Goal: Communication & Community: Connect with others

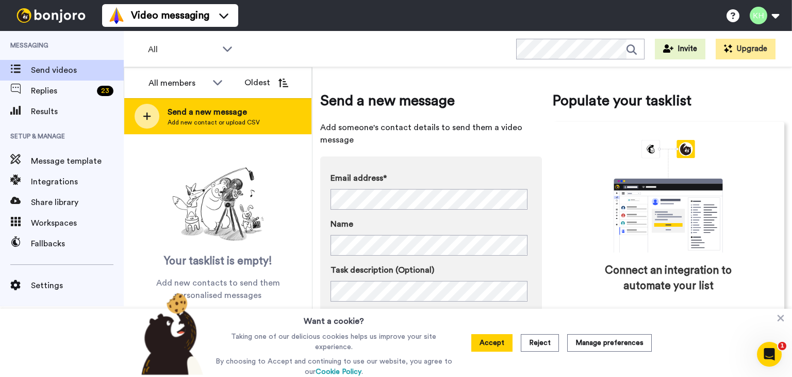
click at [224, 122] on span "Add new contact or upload CSV" at bounding box center [214, 122] width 92 height 8
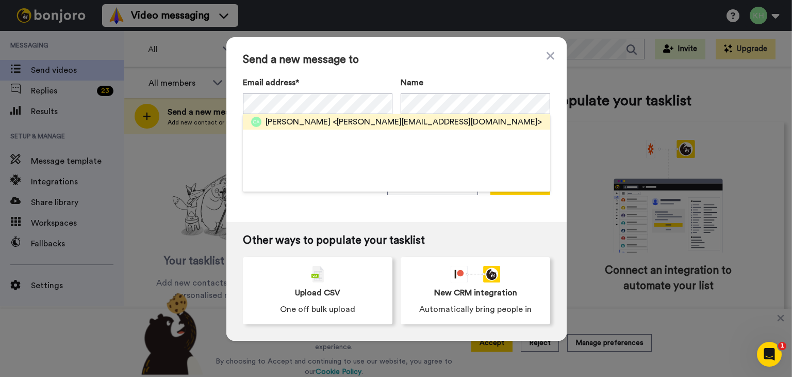
click at [367, 128] on div "[PERSON_NAME] <[PERSON_NAME][EMAIL_ADDRESS][DOMAIN_NAME]>" at bounding box center [396, 121] width 307 height 15
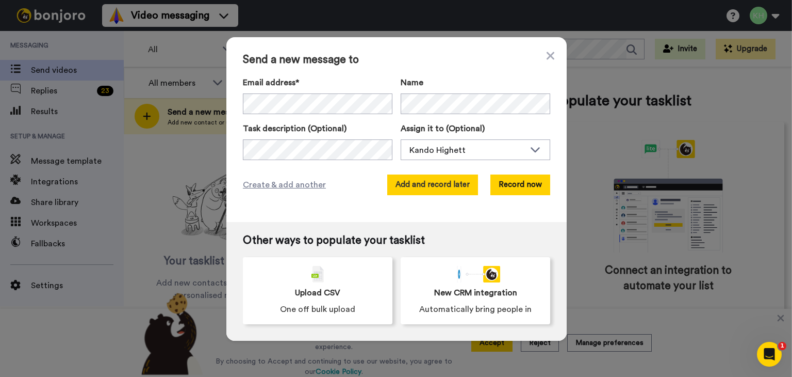
click at [464, 185] on button "Add and record later" at bounding box center [432, 184] width 91 height 21
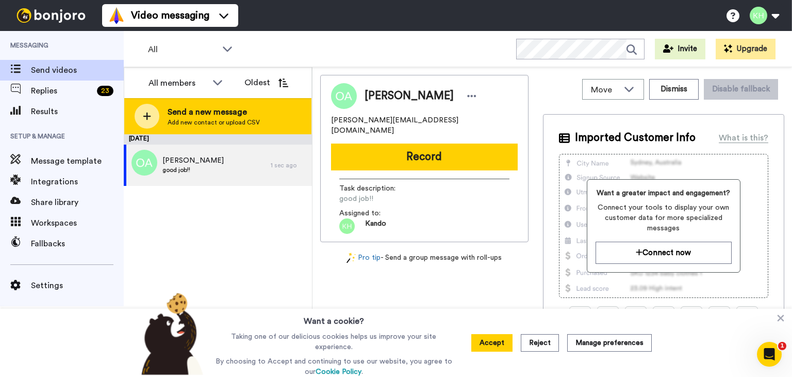
click at [169, 131] on div "Send a new message Add new contact or upload CSV" at bounding box center [217, 116] width 187 height 36
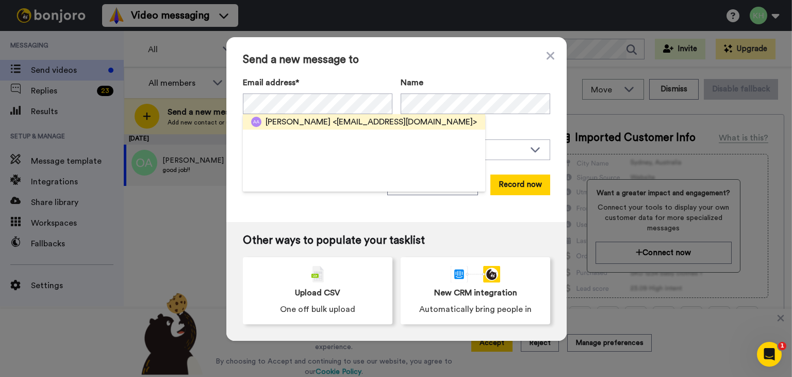
click at [273, 126] on span "[PERSON_NAME]" at bounding box center [298, 122] width 65 height 12
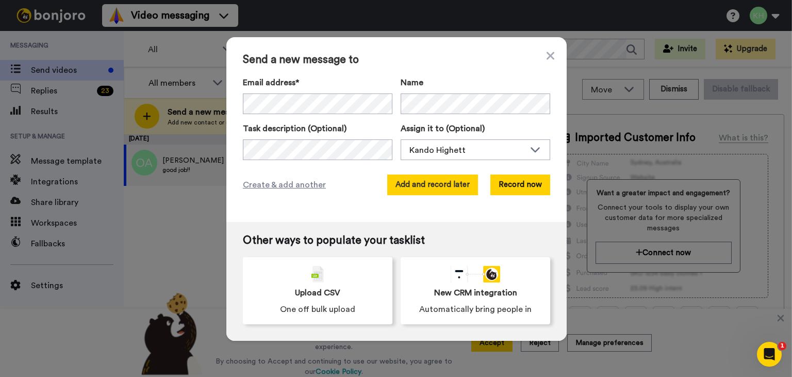
click at [430, 191] on button "Add and record later" at bounding box center [432, 184] width 91 height 21
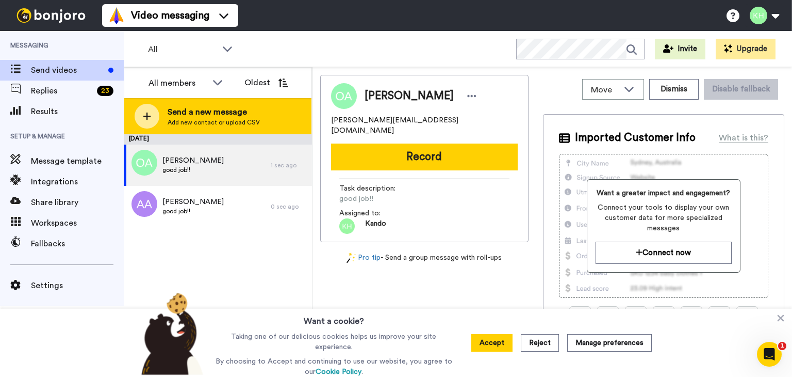
click at [227, 117] on span "Send a new message" at bounding box center [214, 112] width 92 height 12
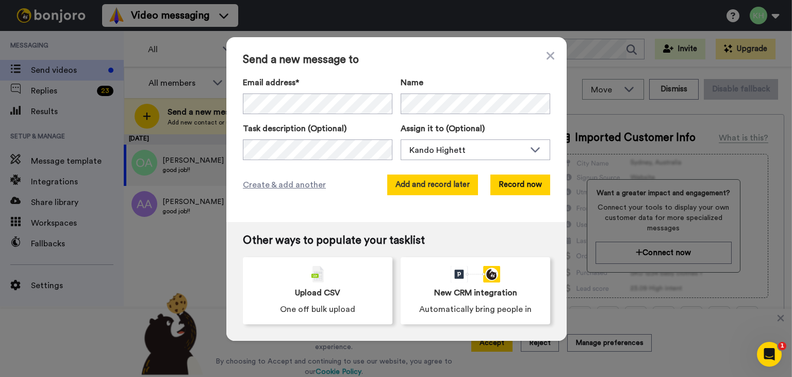
click at [417, 186] on button "Add and record later" at bounding box center [432, 184] width 91 height 21
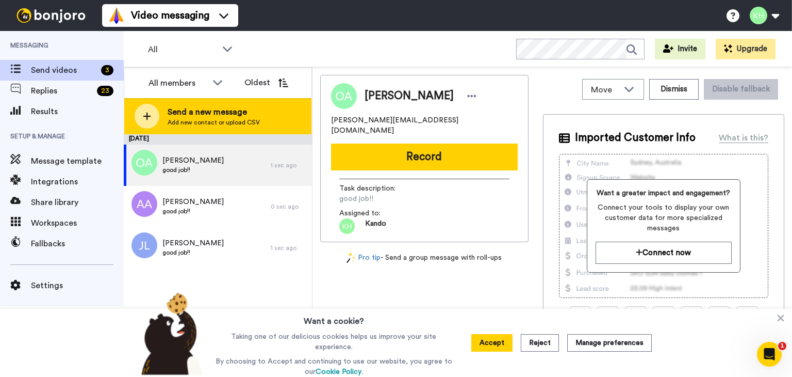
click at [199, 107] on span "Send a new message" at bounding box center [214, 112] width 92 height 12
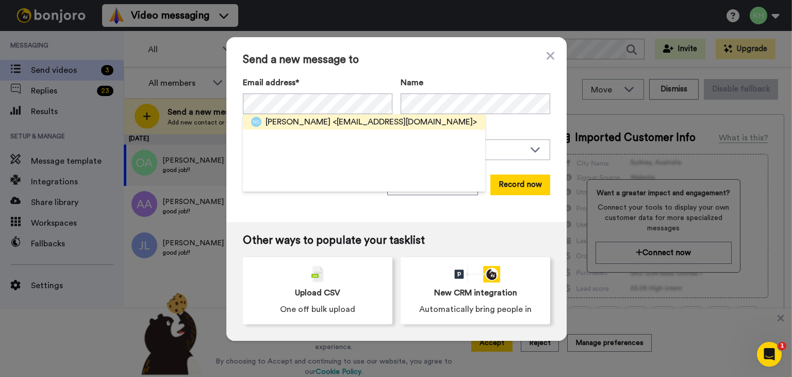
click at [347, 118] on span "<[EMAIL_ADDRESS][DOMAIN_NAME]>" at bounding box center [405, 122] width 144 height 12
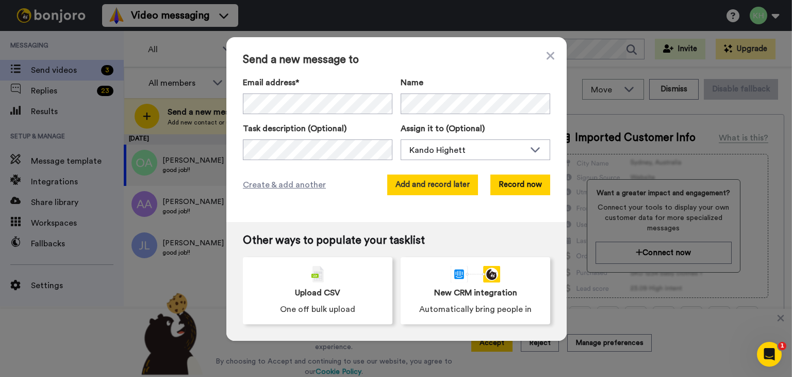
click at [443, 176] on button "Add and record later" at bounding box center [432, 184] width 91 height 21
